Goal: Information Seeking & Learning: Find specific fact

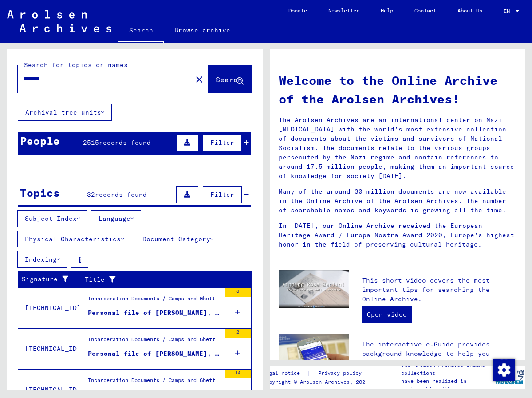
click at [71, 80] on input "*******" at bounding box center [102, 78] width 158 height 9
type input "*****"
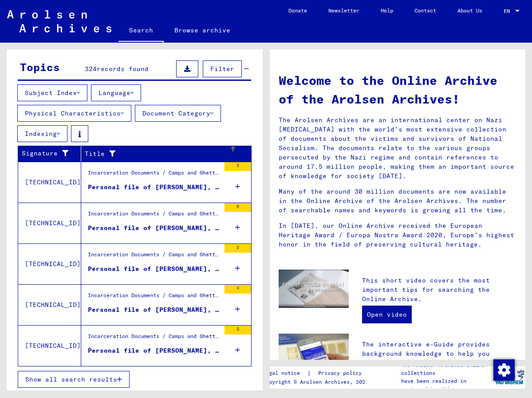
scroll to position [127, 0]
click at [87, 371] on button "Show all search results" at bounding box center [74, 379] width 112 height 17
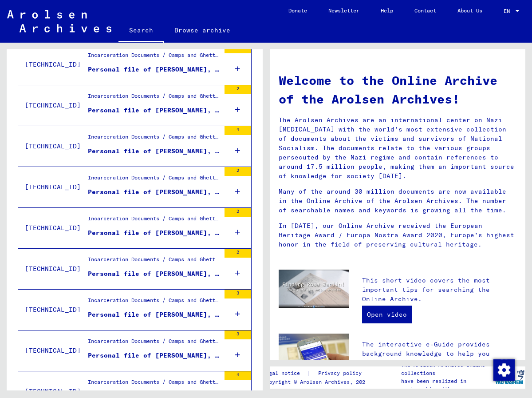
scroll to position [285, 0]
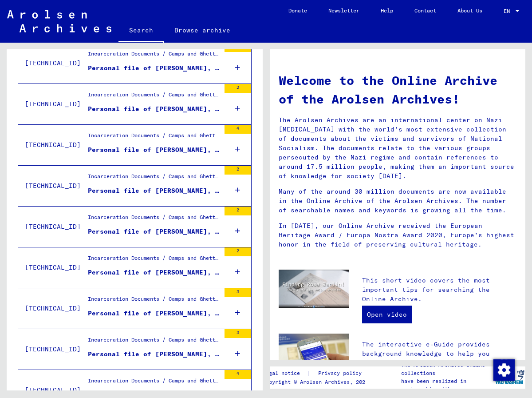
click at [154, 268] on div "Personal file of [PERSON_NAME], born on [DEMOGRAPHIC_DATA]" at bounding box center [154, 272] width 132 height 9
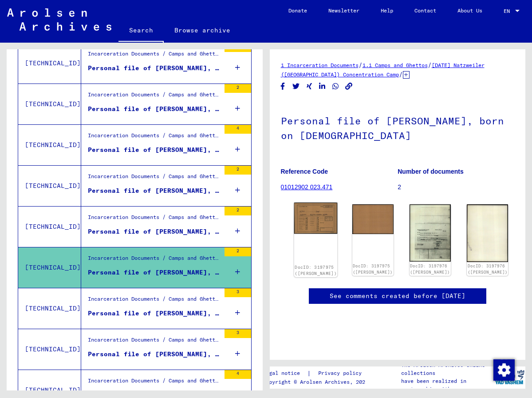
click at [316, 217] on img at bounding box center [315, 217] width 43 height 31
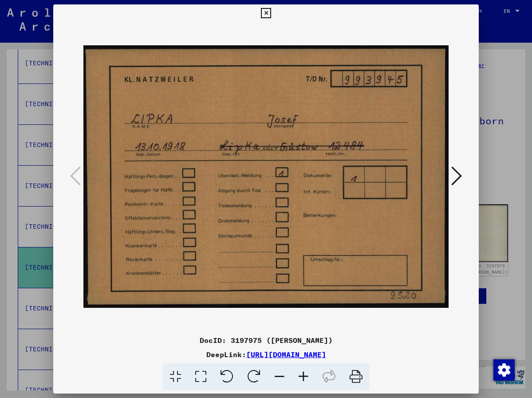
click at [461, 176] on icon at bounding box center [456, 175] width 11 height 21
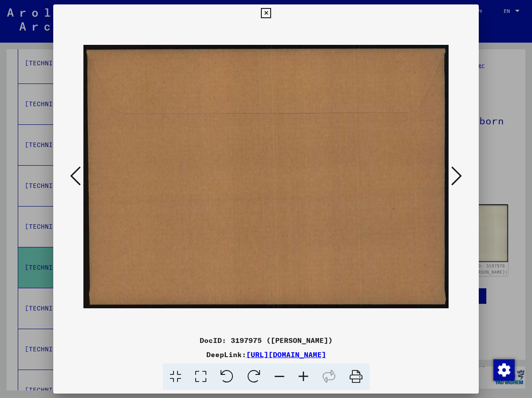
click at [461, 176] on icon at bounding box center [456, 175] width 11 height 21
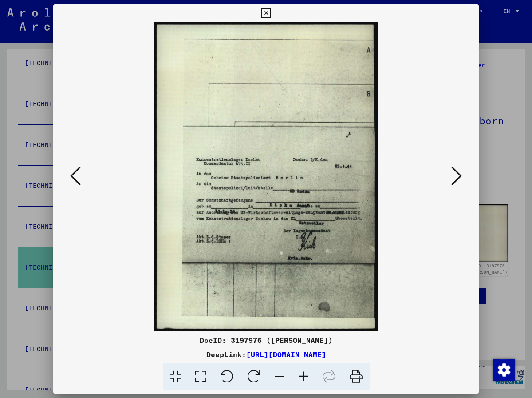
click at [461, 176] on icon at bounding box center [456, 175] width 11 height 21
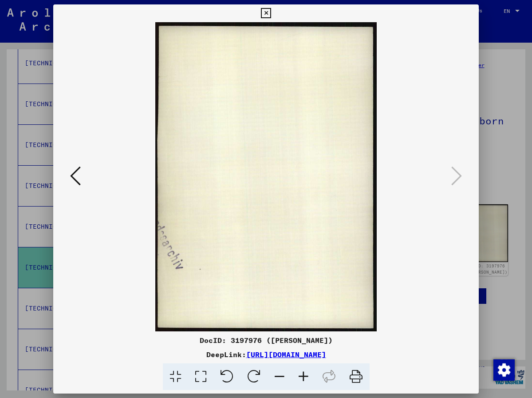
click at [267, 9] on icon at bounding box center [266, 13] width 10 height 11
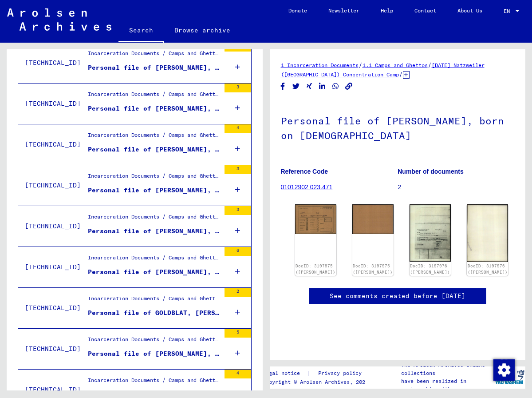
scroll to position [539, 0]
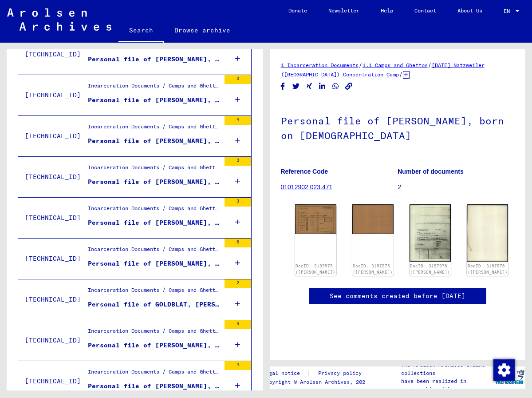
click at [163, 223] on div "Personal file of [PERSON_NAME], born on [DEMOGRAPHIC_DATA], born in [GEOGRAPHIC…" at bounding box center [154, 222] width 132 height 9
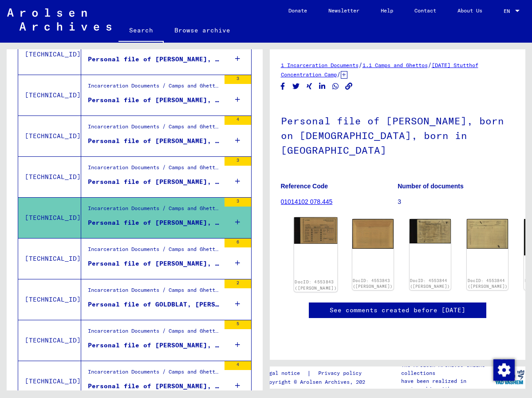
click at [308, 217] on img at bounding box center [315, 230] width 43 height 27
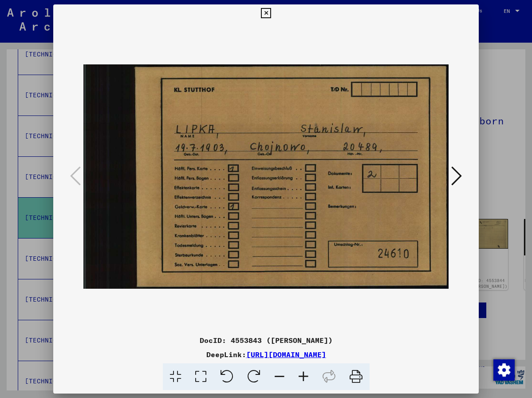
click at [264, 13] on icon at bounding box center [266, 13] width 10 height 11
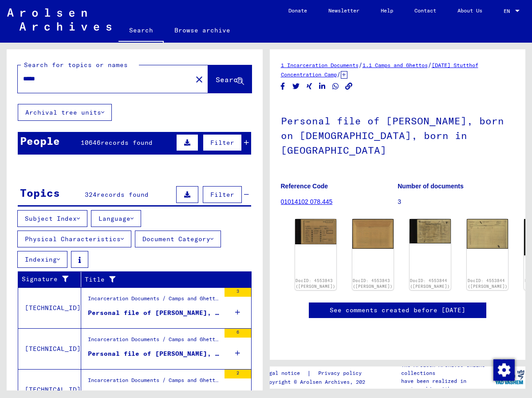
click at [194, 79] on mat-icon "close" at bounding box center [199, 79] width 11 height 11
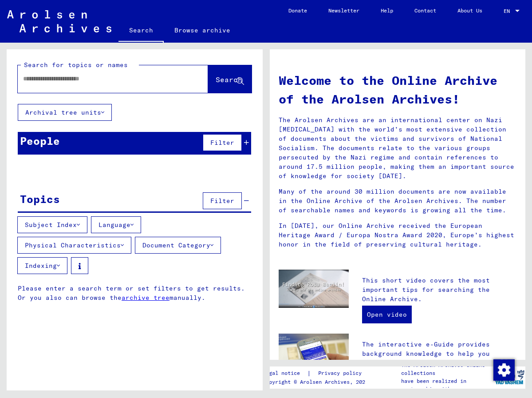
click at [67, 82] on input "text" at bounding box center [102, 78] width 158 height 9
type input "*******"
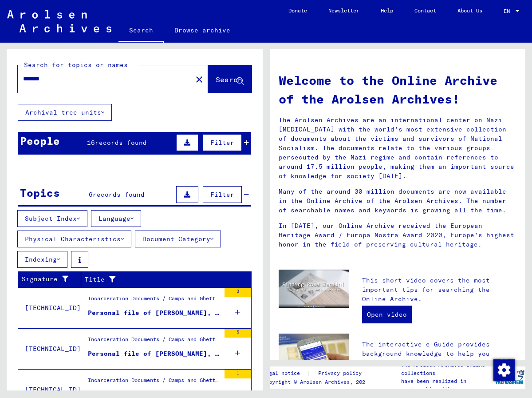
click at [115, 308] on div "Personal file of [PERSON_NAME], born on [DEMOGRAPHIC_DATA]" at bounding box center [154, 312] width 132 height 9
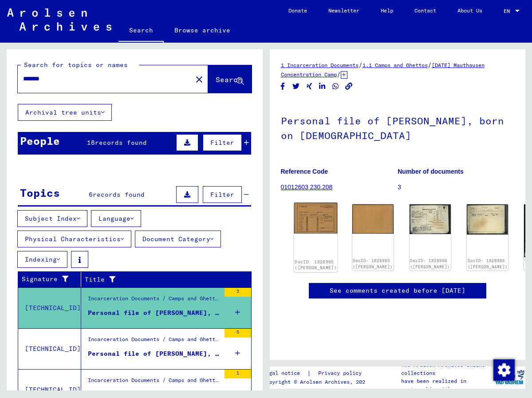
click at [300, 209] on img at bounding box center [315, 218] width 43 height 31
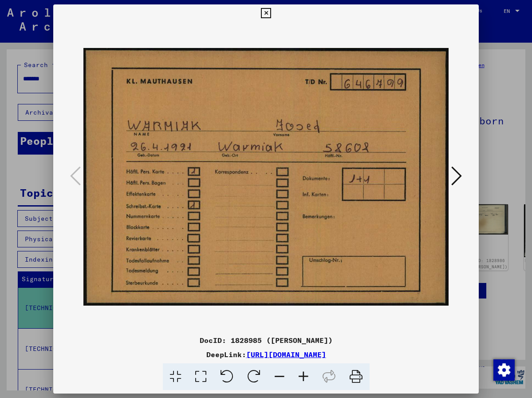
click at [457, 171] on icon at bounding box center [456, 175] width 11 height 21
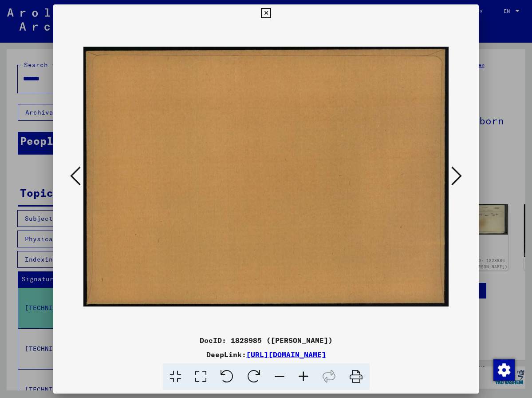
click at [457, 171] on icon at bounding box center [456, 175] width 11 height 21
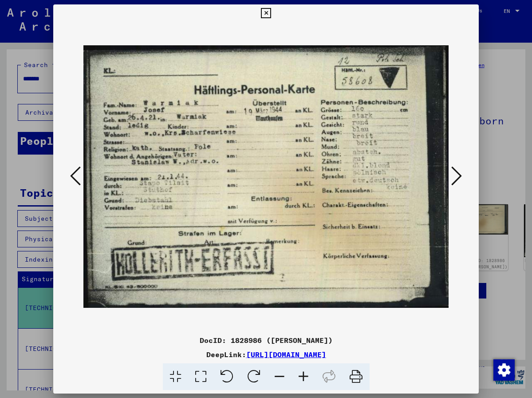
click at [458, 171] on icon at bounding box center [456, 175] width 11 height 21
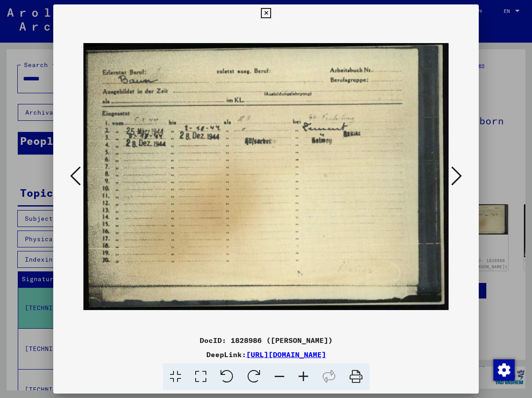
click at [458, 171] on icon at bounding box center [456, 175] width 11 height 21
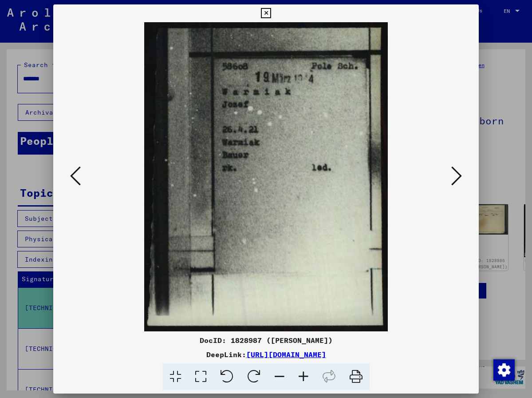
click at [458, 171] on icon at bounding box center [456, 175] width 11 height 21
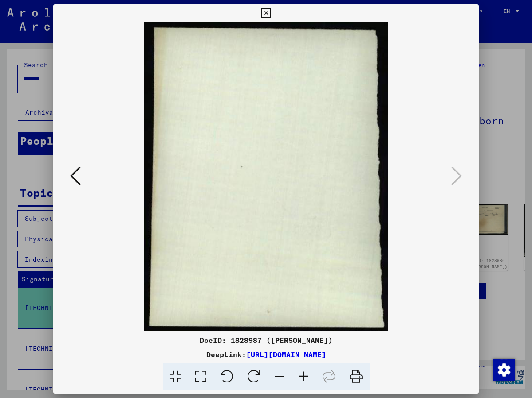
click at [262, 12] on icon at bounding box center [266, 13] width 10 height 11
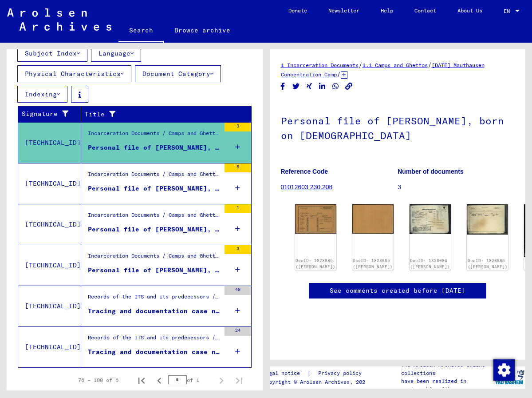
scroll to position [164, 0]
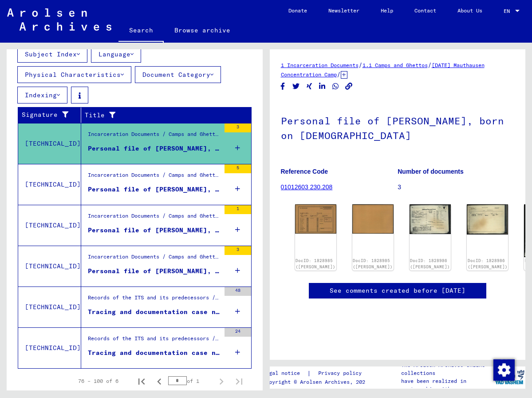
click at [172, 189] on div "Personal file of [PERSON_NAME], born on [DEMOGRAPHIC_DATA], born in [GEOGRAPHIC…" at bounding box center [154, 189] width 132 height 9
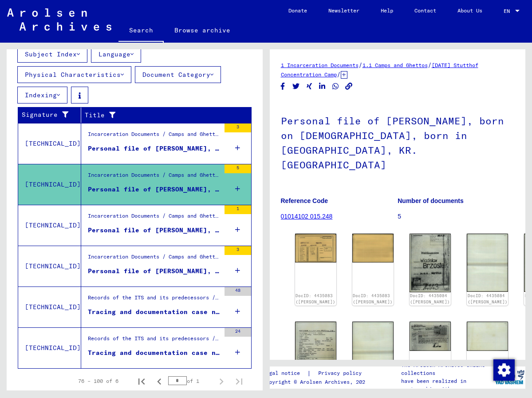
click at [107, 222] on div "Incarceration Documents / Camps and Ghettos / Stutthof Concentration Camp / Ind…" at bounding box center [154, 218] width 132 height 12
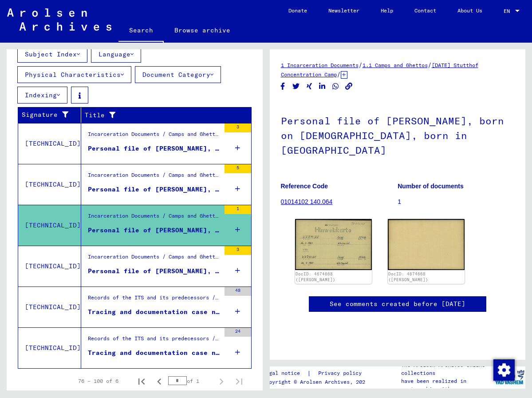
click at [165, 258] on div "Incarceration Documents / Camps and Ghettos / Stutthof Concentration Camp / Ind…" at bounding box center [154, 258] width 132 height 12
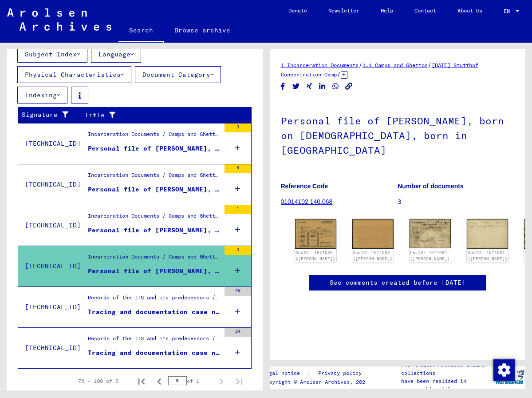
click at [169, 146] on div "Personal file of [PERSON_NAME], born on [DEMOGRAPHIC_DATA]" at bounding box center [154, 148] width 132 height 9
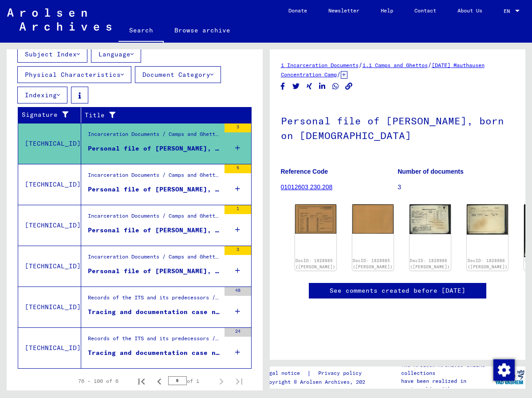
click at [165, 304] on div "Records of the ITS and its predecessors / Inquiry processing / ITS case files a…" at bounding box center [154, 299] width 132 height 12
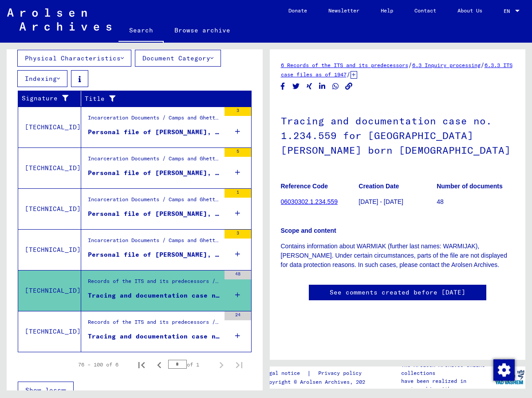
scroll to position [193, 0]
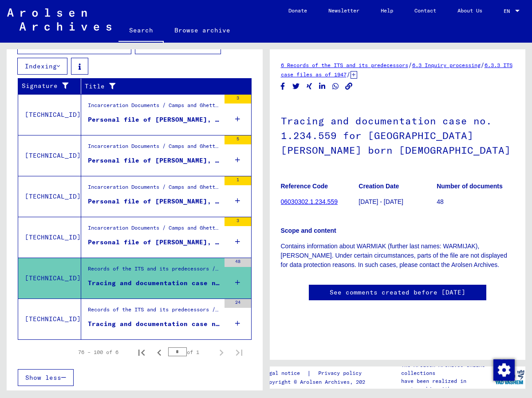
click at [309, 202] on link "06030302.1.234.559" at bounding box center [309, 201] width 57 height 7
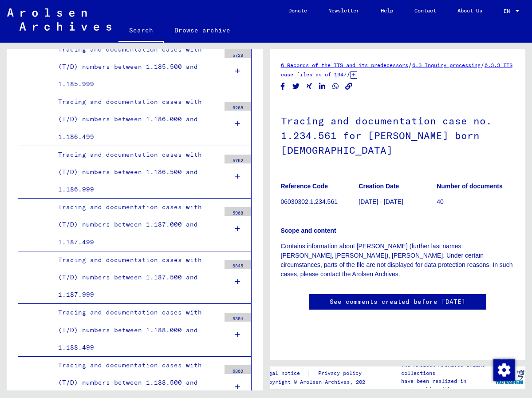
scroll to position [20279, 0]
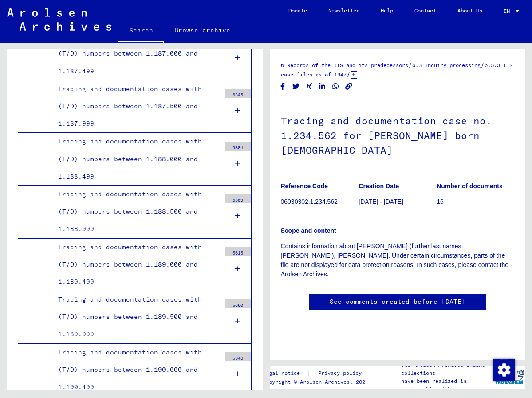
scroll to position [20433, 0]
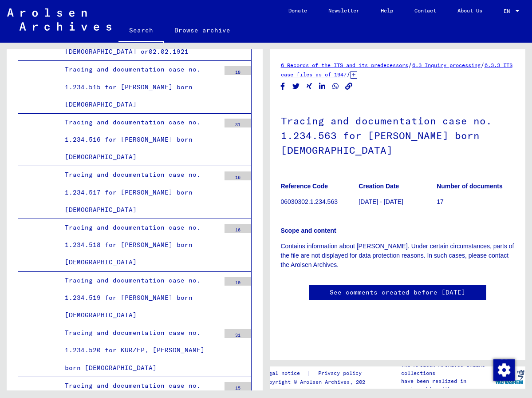
scroll to position [26113, 0]
